Goal: Check status

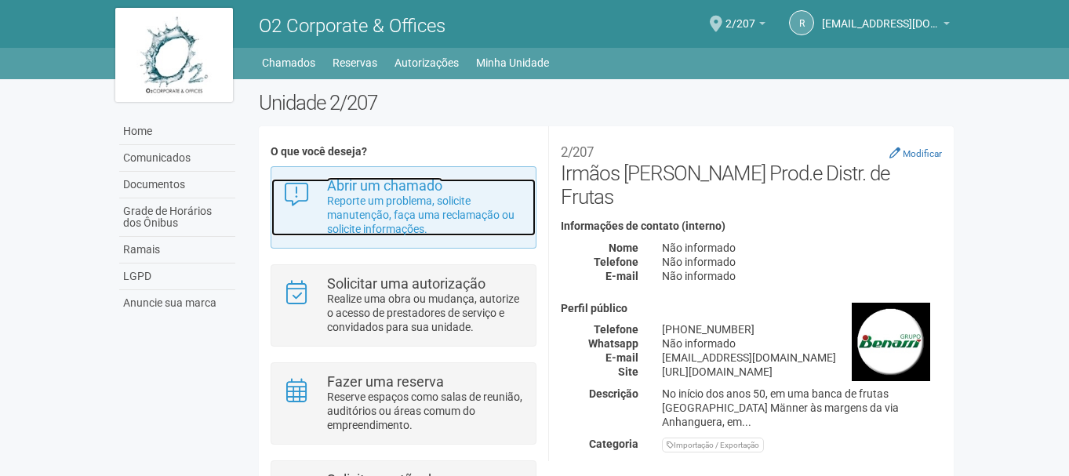
click at [409, 217] on p "Reporte um problema, solicite manutenção, faça uma reclamação ou solicite infor…" at bounding box center [425, 215] width 197 height 42
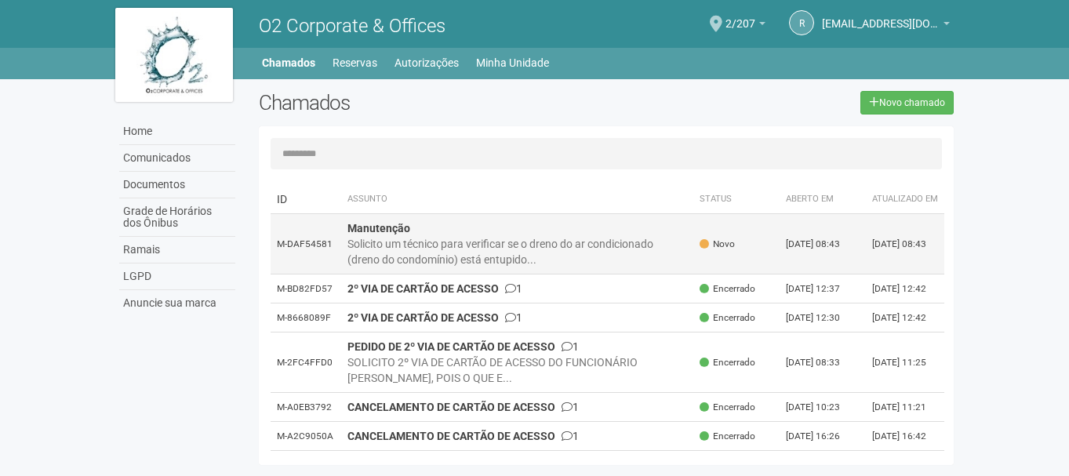
click at [635, 262] on div "Solicito um técnico para verificar se o dreno do ar condicionado (dreno do cond…" at bounding box center [517, 251] width 340 height 31
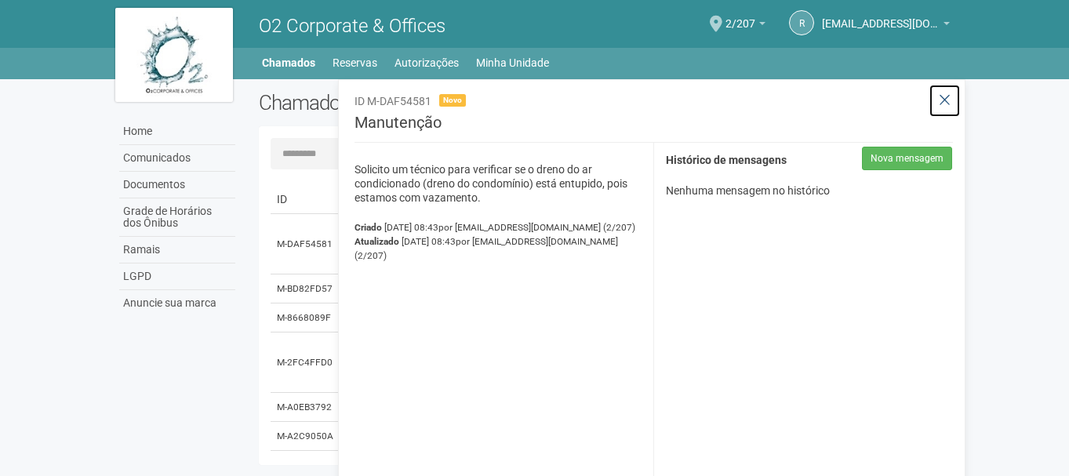
click at [952, 100] on button at bounding box center [945, 101] width 32 height 34
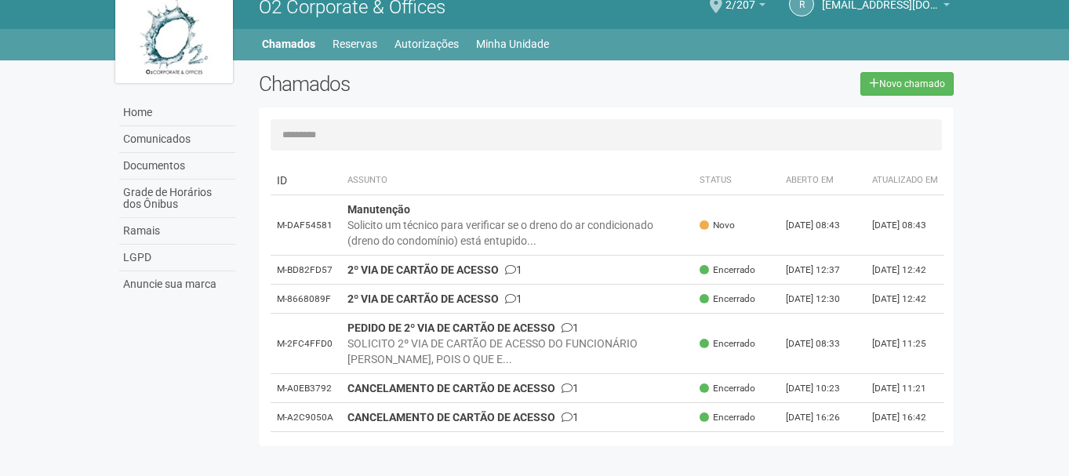
scroll to position [24, 0]
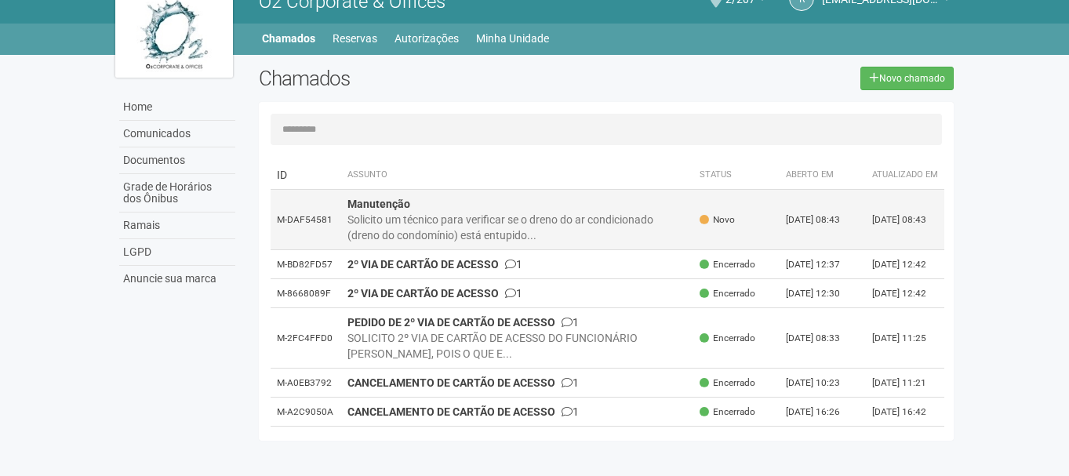
click at [341, 224] on td "Manutenção Solicito um técnico para verificar se o dreno do ar condicionado (dr…" at bounding box center [517, 220] width 353 height 60
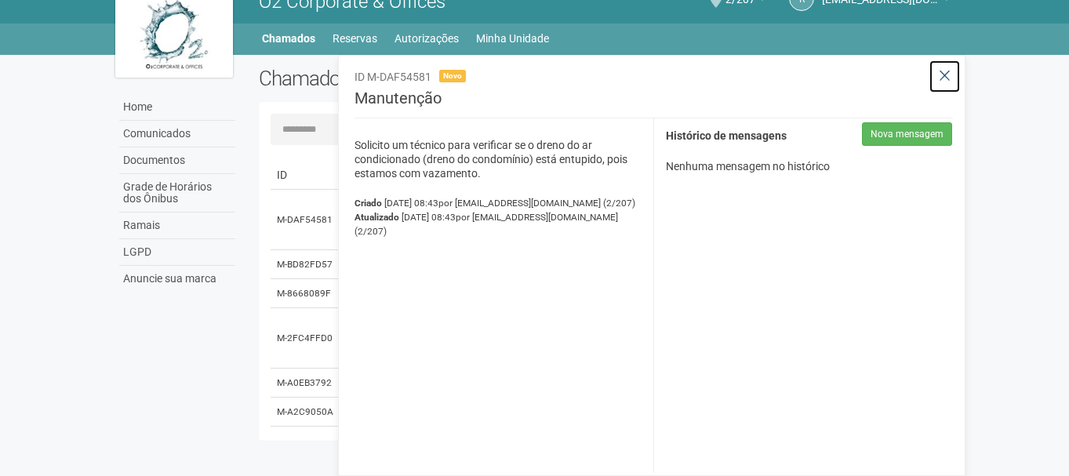
click at [954, 73] on button at bounding box center [945, 77] width 32 height 34
